Goal: Information Seeking & Learning: Find specific fact

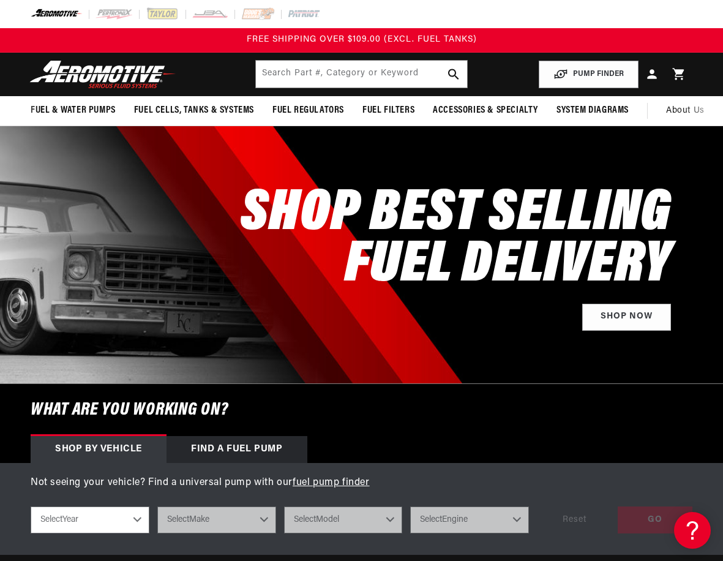
scroll to position [0, 124]
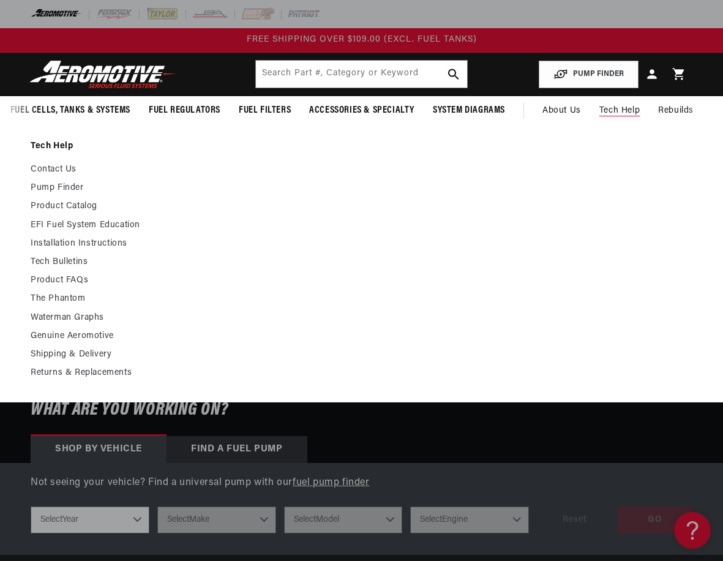
click at [627, 111] on span "Tech Help" at bounding box center [619, 110] width 40 height 13
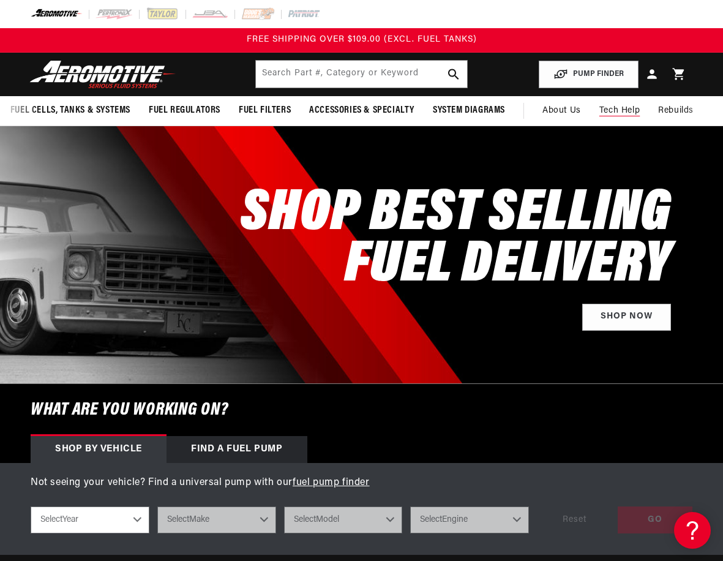
click at [609, 106] on span "Tech Help" at bounding box center [619, 110] width 40 height 13
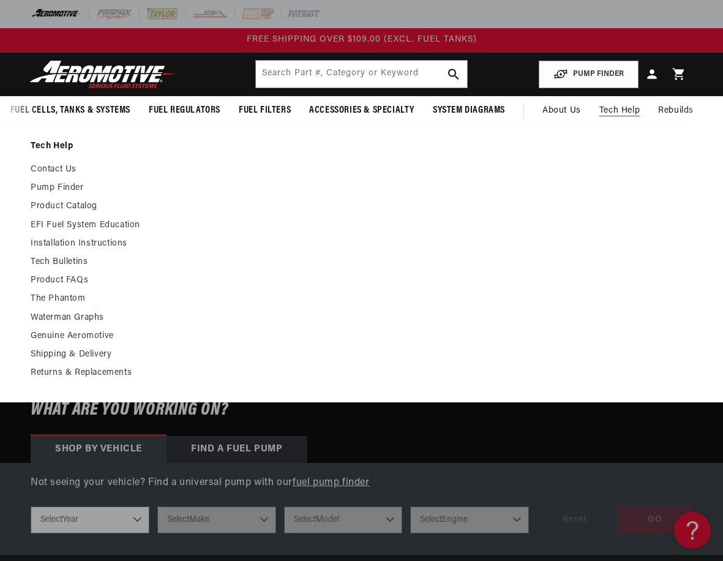
click at [624, 111] on span "Tech Help" at bounding box center [619, 110] width 40 height 13
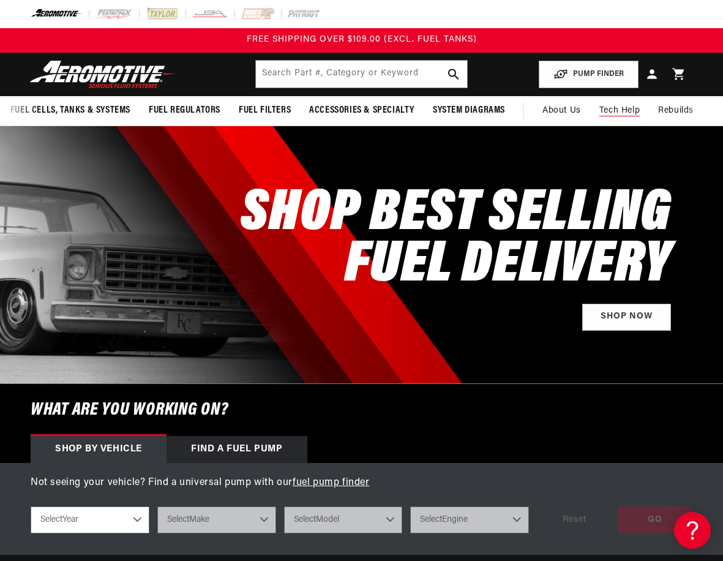
drag, startPoint x: 619, startPoint y: 111, endPoint x: 609, endPoint y: 111, distance: 10.4
click at [609, 111] on span "Tech Help" at bounding box center [619, 110] width 40 height 13
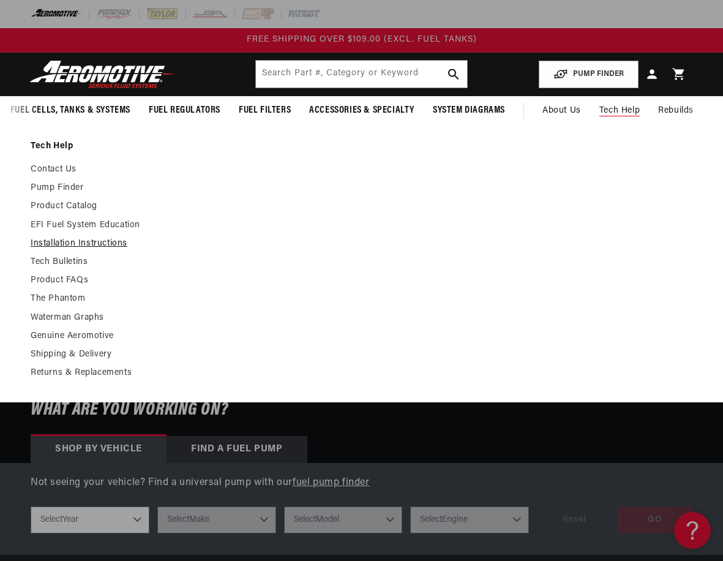
click at [72, 249] on link "Installation Instructions" at bounding box center [92, 243] width 122 height 11
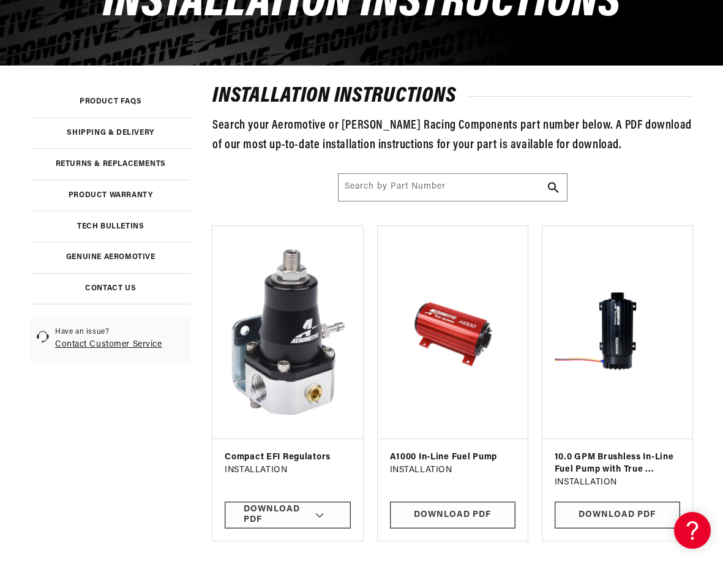
click at [119, 110] on link at bounding box center [111, 102] width 160 height 31
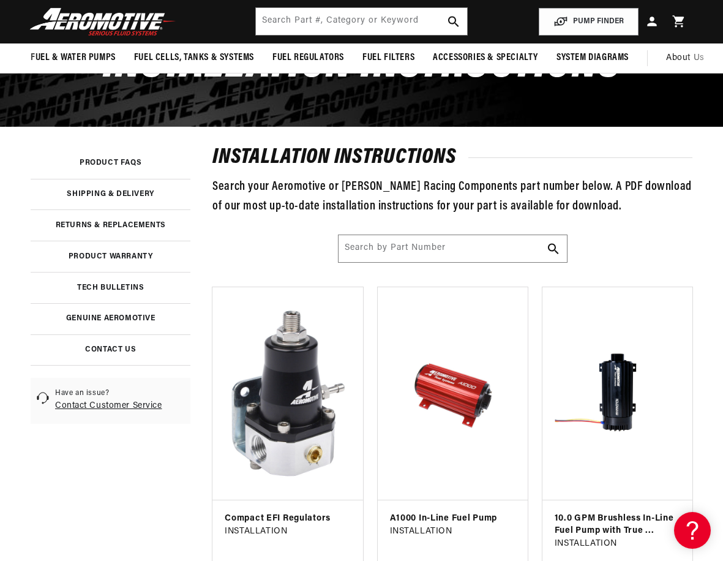
scroll to position [0, 124]
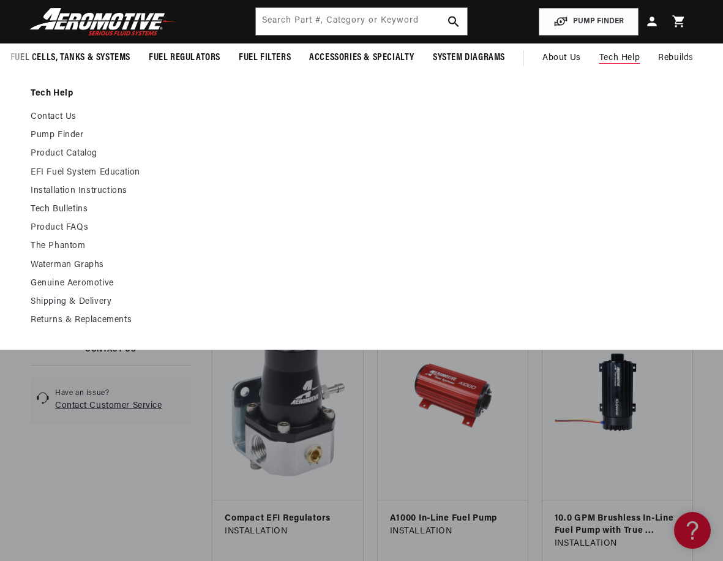
click at [606, 59] on span "Tech Help" at bounding box center [619, 57] width 40 height 13
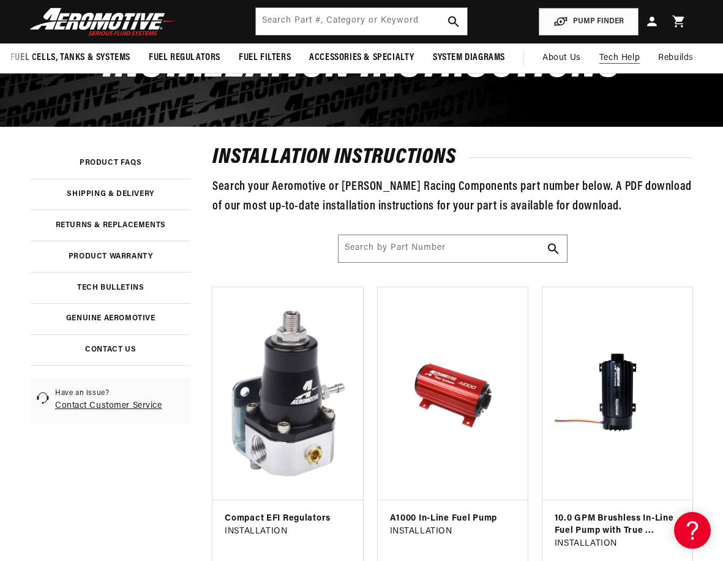
click at [607, 59] on span "Tech Help" at bounding box center [619, 57] width 40 height 13
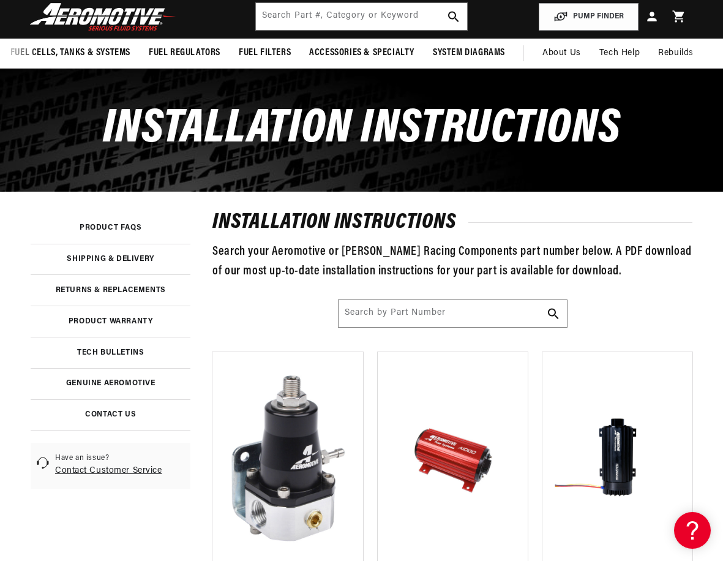
scroll to position [0, 0]
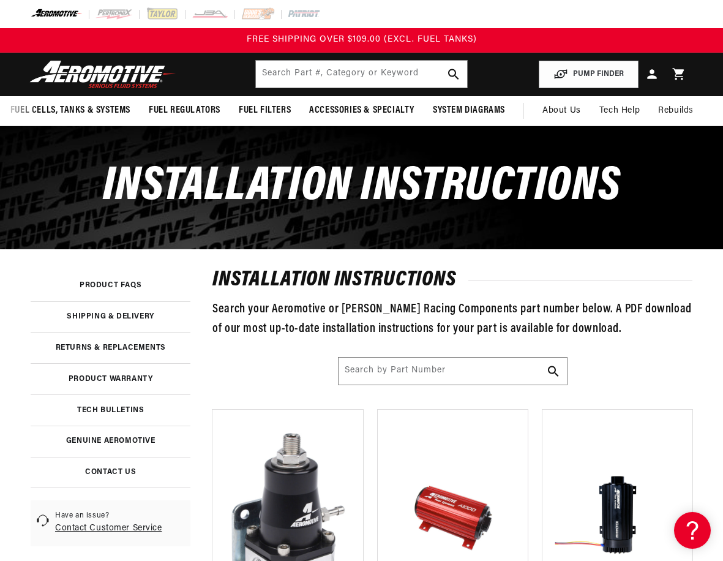
click at [119, 293] on link at bounding box center [111, 286] width 160 height 31
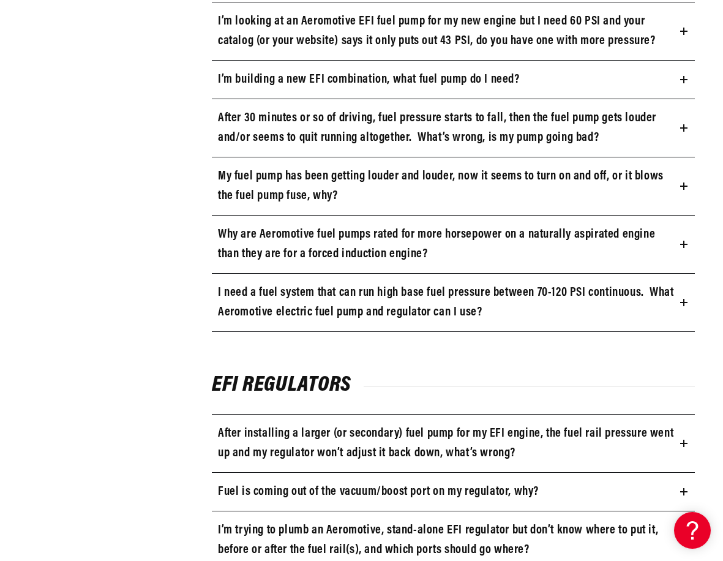
scroll to position [1408, 0]
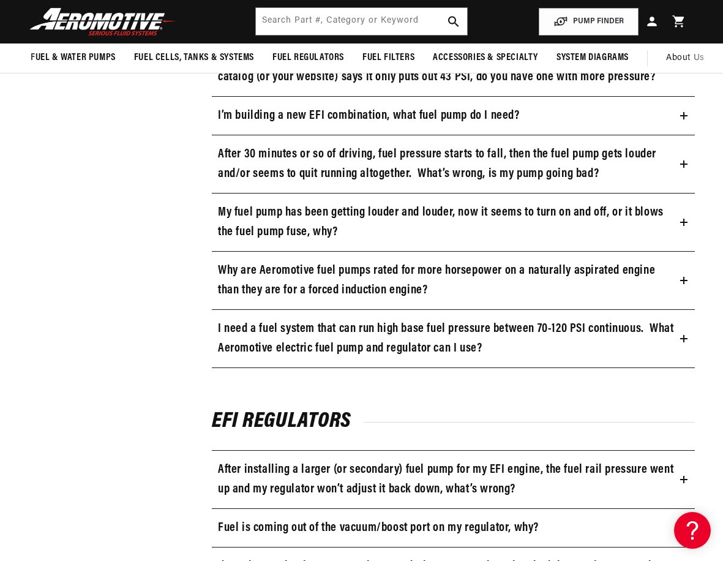
scroll to position [1347, 0]
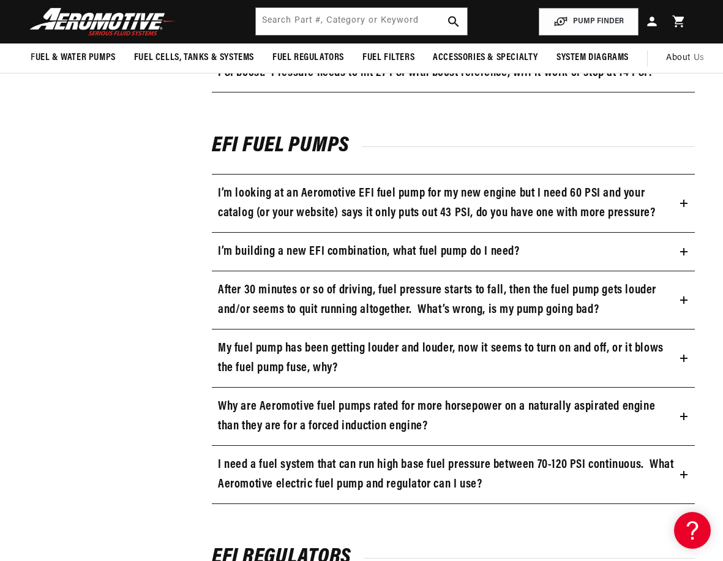
click at [441, 209] on h3 "I’m looking at an Aeromotive EFI fuel pump for my new engine but I need 60 PSI …" at bounding box center [446, 203] width 457 height 39
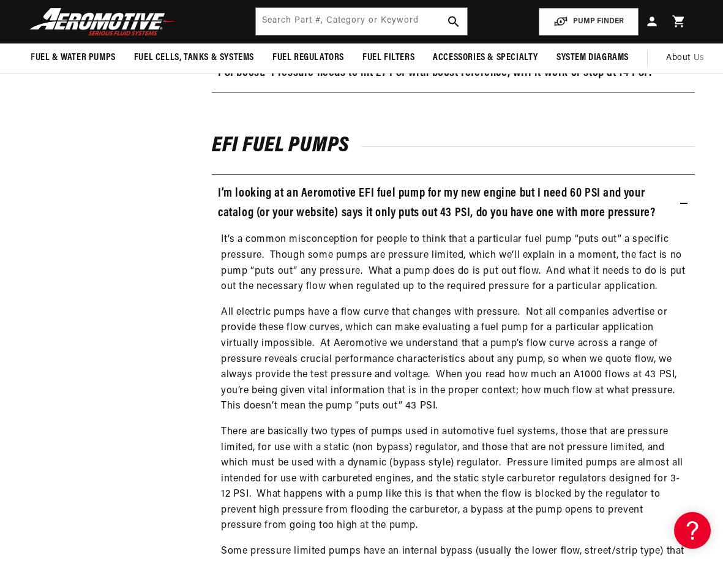
click at [446, 211] on h3 "I’m looking at an Aeromotive EFI fuel pump for my new engine but I need 60 PSI …" at bounding box center [446, 203] width 457 height 39
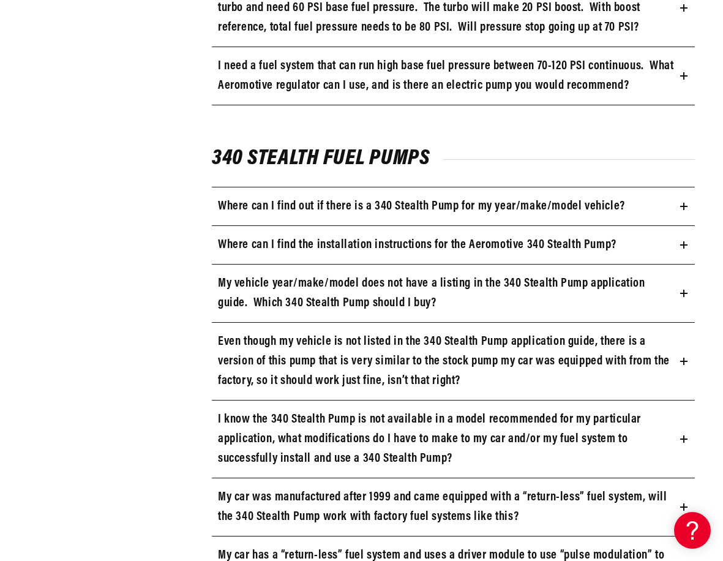
scroll to position [2571, 0]
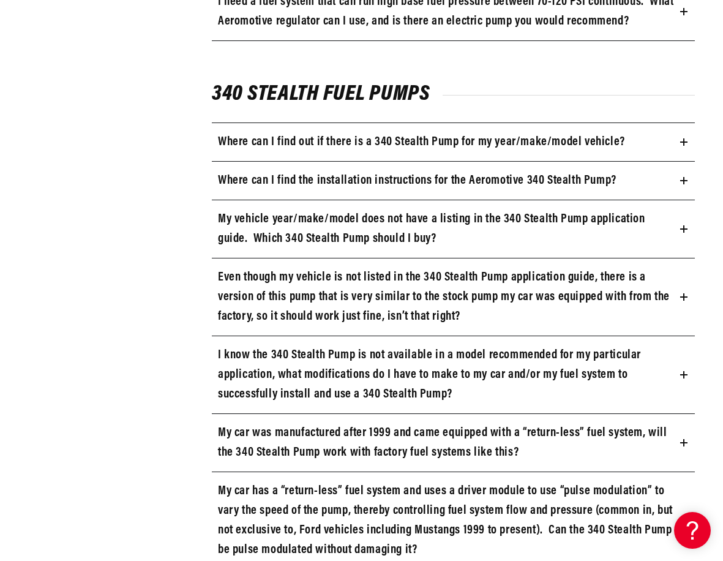
click at [405, 152] on h3 "Where can I find out if there is a 340 Stealth Pump for my year/make/model vehi…" at bounding box center [421, 142] width 407 height 20
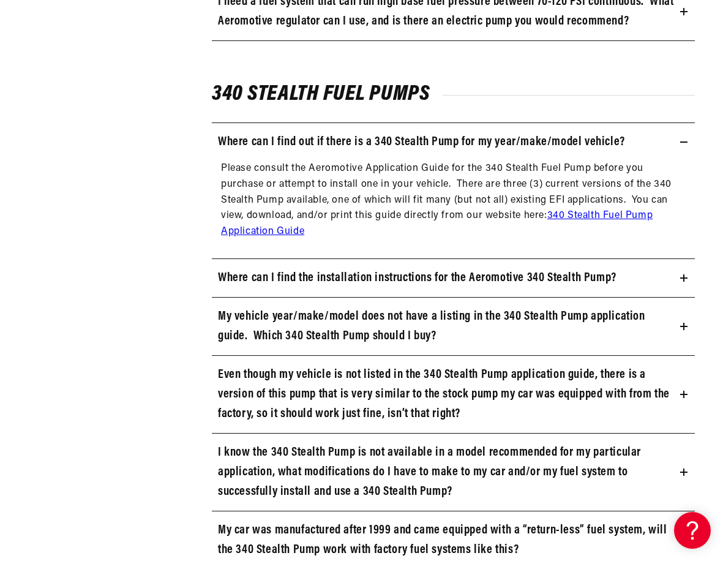
click at [600, 219] on p "Please consult the Aeromotive Application Guide for the 340 Stealth Fuel Pump b…" at bounding box center [453, 200] width 465 height 78
click at [598, 220] on link "340 Stealth Fuel Pump Application Guide" at bounding box center [437, 224] width 432 height 26
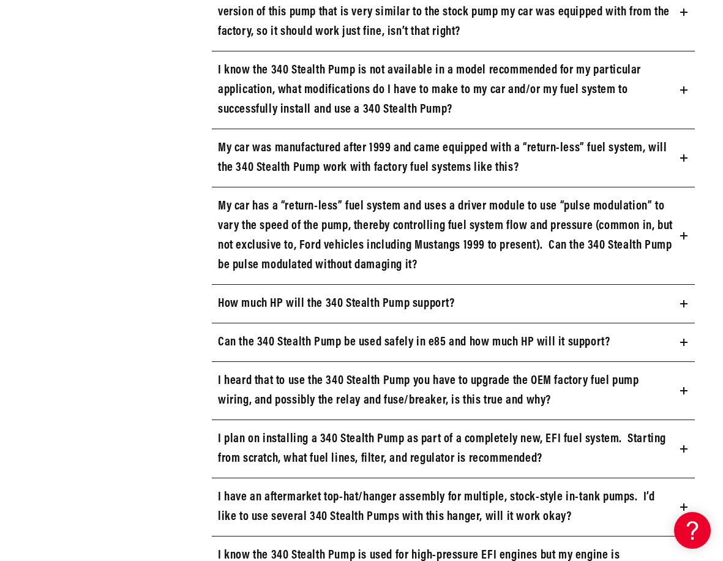
scroll to position [2877, 0]
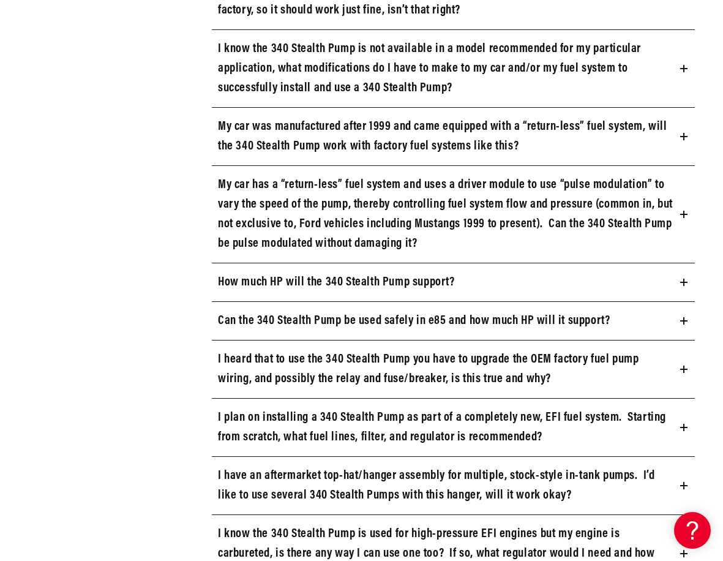
click at [675, 380] on summary "I heard that to use the 340 Stealth Pump you have to upgrade the OEM factory fu…" at bounding box center [453, 369] width 483 height 58
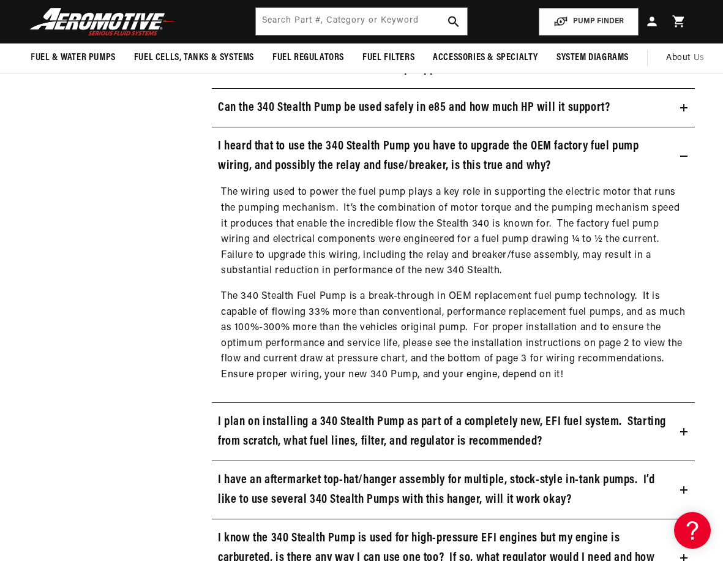
scroll to position [3061, 0]
